Goal: Find specific page/section: Find specific page/section

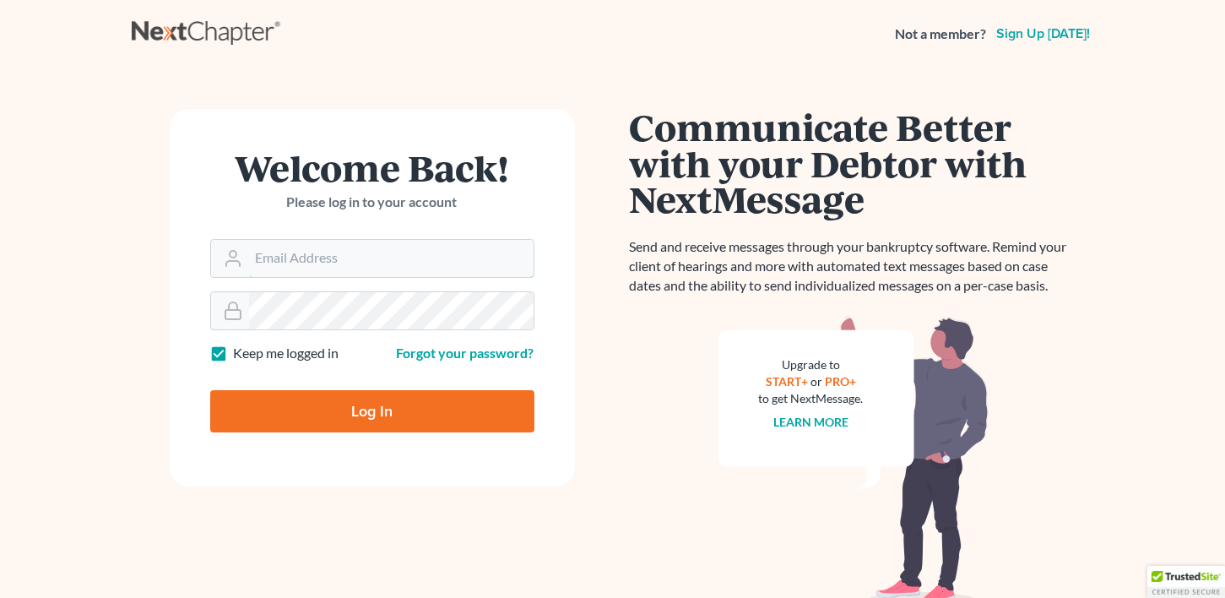
type input "[EMAIL_ADDRESS][DOMAIN_NAME]"
click at [383, 400] on input "Log In" at bounding box center [372, 411] width 324 height 42
type input "Thinking..."
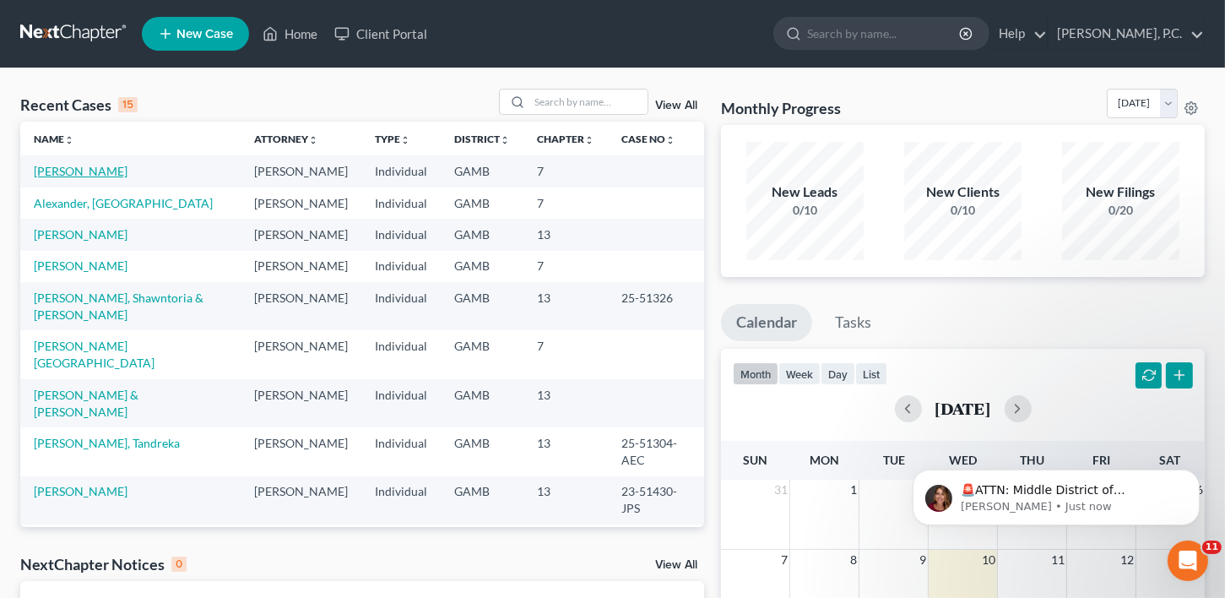
click at [49, 176] on link "[PERSON_NAME]" at bounding box center [81, 171] width 94 height 14
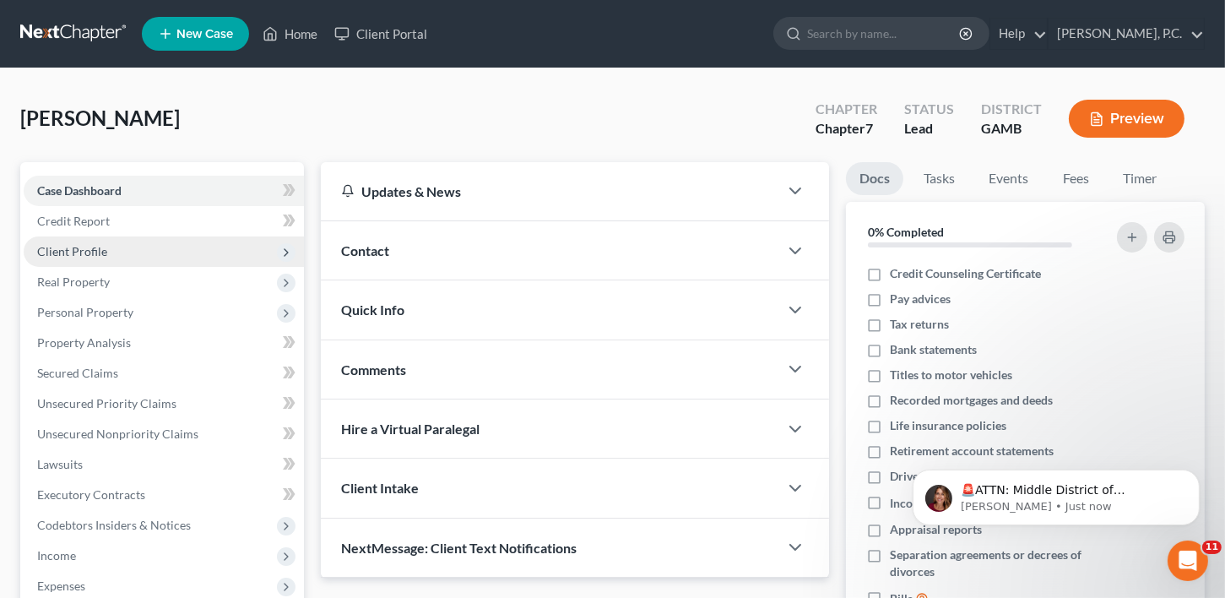
click at [76, 247] on span "Client Profile" at bounding box center [72, 251] width 70 height 14
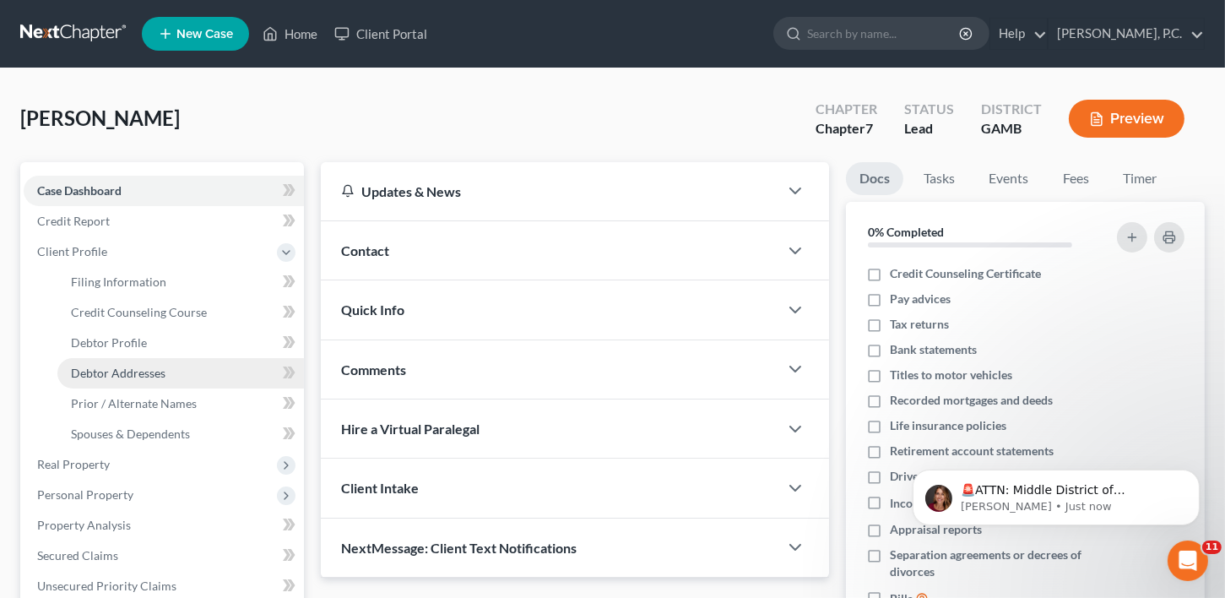
click at [95, 370] on span "Debtor Addresses" at bounding box center [118, 373] width 95 height 14
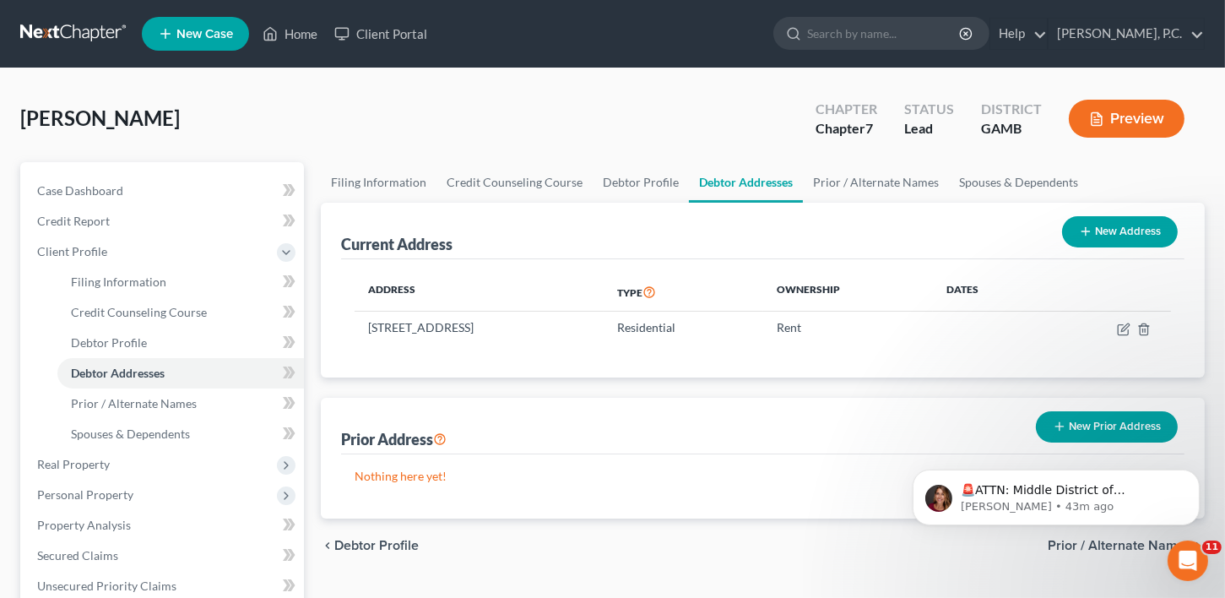
click at [57, 358] on link "Debtor Addresses" at bounding box center [180, 373] width 247 height 30
drag, startPoint x: 2065, startPoint y: 974, endPoint x: 1161, endPoint y: 540, distance: 1002.8
